Goal: Find specific page/section

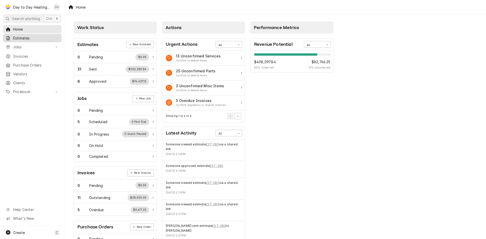
click at [28, 37] on span "Estimates" at bounding box center [36, 37] width 46 height 5
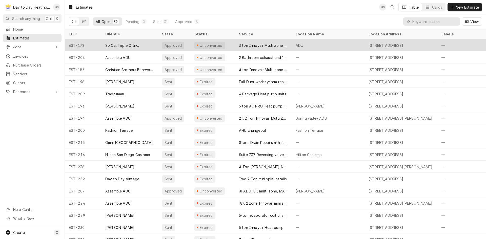
click at [111, 46] on div "So Cal Triple C Inc." at bounding box center [122, 45] width 34 height 5
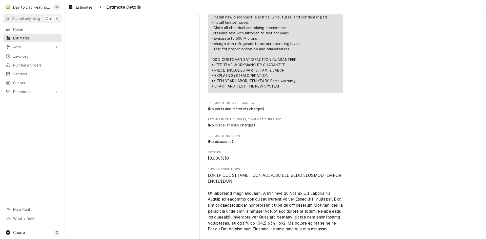
scroll to position [431, 0]
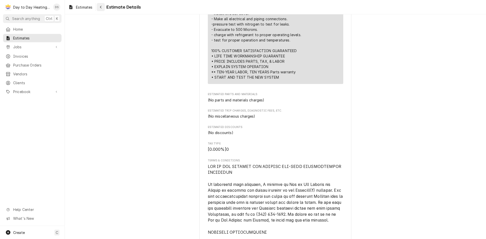
click at [103, 8] on div "Navigate back" at bounding box center [100, 7] width 5 height 5
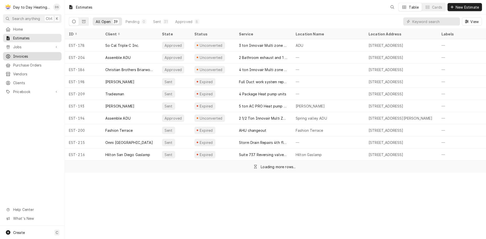
click at [26, 57] on div "Invoices" at bounding box center [32, 56] width 56 height 6
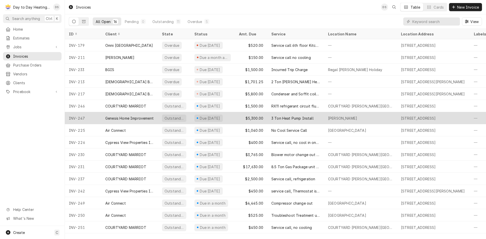
click at [84, 119] on div "INV-247" at bounding box center [83, 118] width 36 height 12
